Goal: Find specific page/section: Find specific page/section

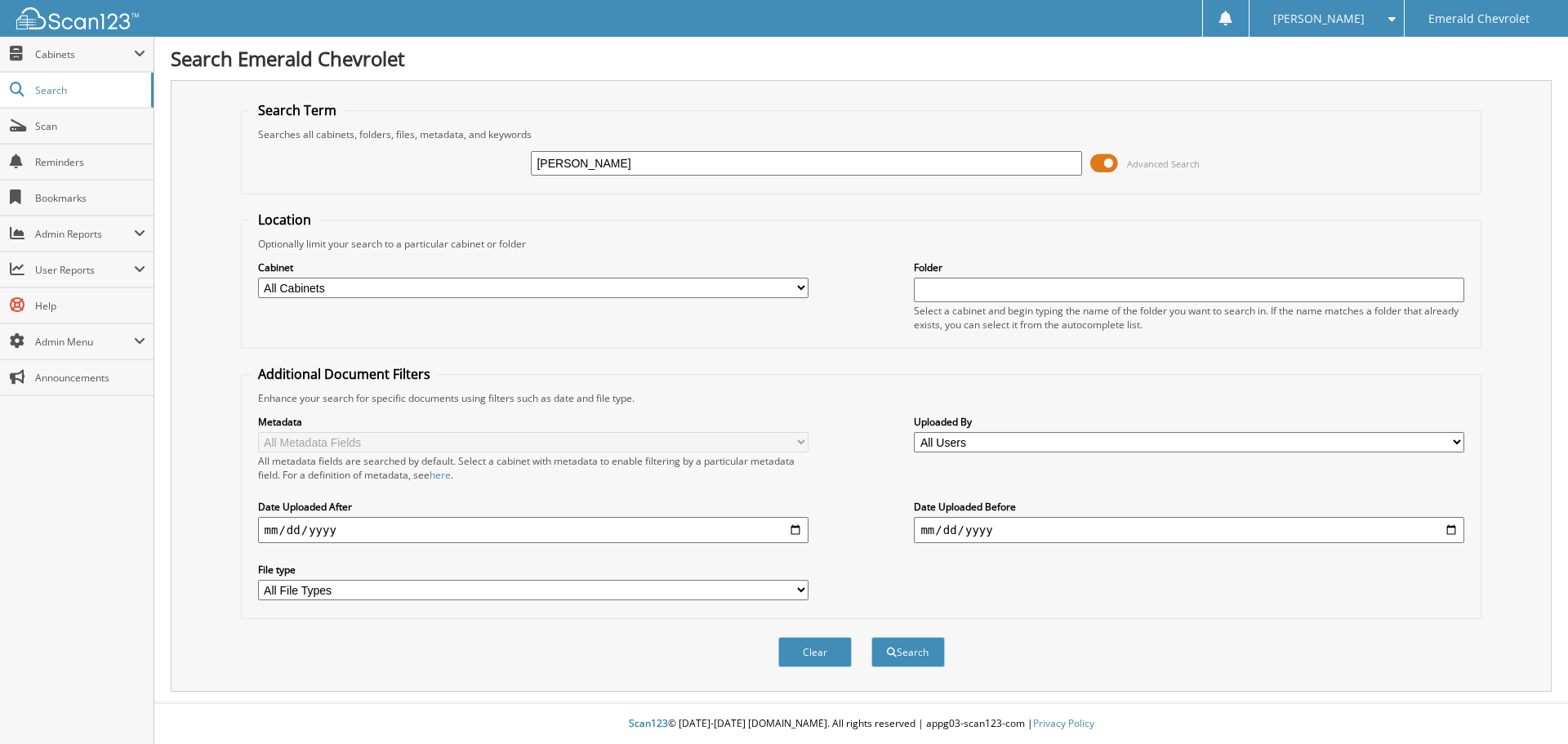
type input "[PERSON_NAME]"
click at [872, 637] on button "Search" at bounding box center [908, 652] width 74 height 30
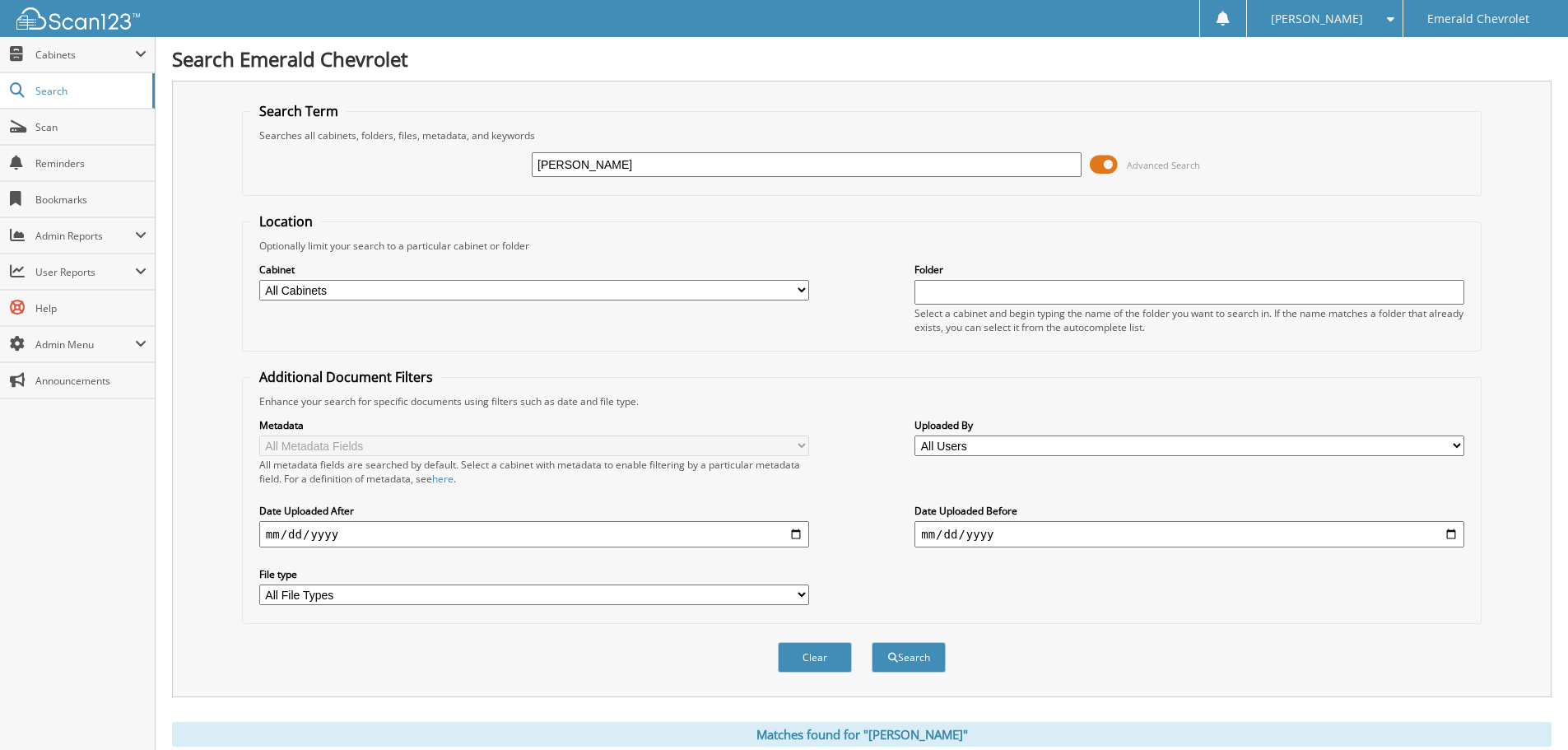
drag, startPoint x: 646, startPoint y: 165, endPoint x: 467, endPoint y: 169, distance: 179.0
click at [467, 169] on div "karl Advanced Search" at bounding box center [862, 165] width 1222 height 45
click at [68, 120] on span "Scan" at bounding box center [91, 127] width 112 height 14
